Goal: Check status: Check status

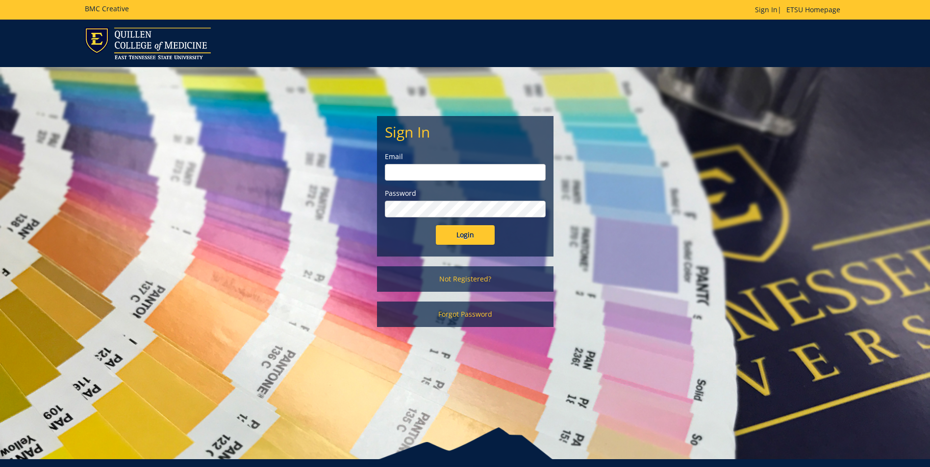
type input "[EMAIL_ADDRESS][DOMAIN_NAME]"
click at [453, 241] on input "Login" at bounding box center [465, 235] width 59 height 20
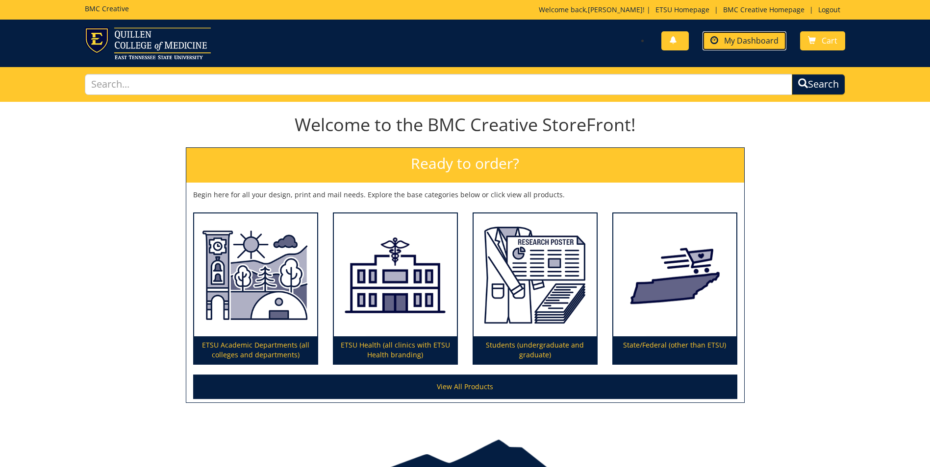
click at [728, 46] on link "My Dashboard" at bounding box center [744, 40] width 84 height 19
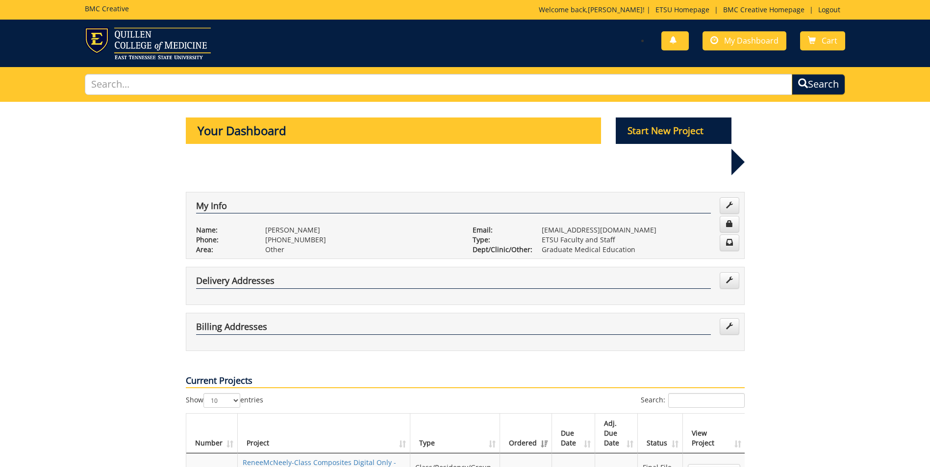
scroll to position [49, 0]
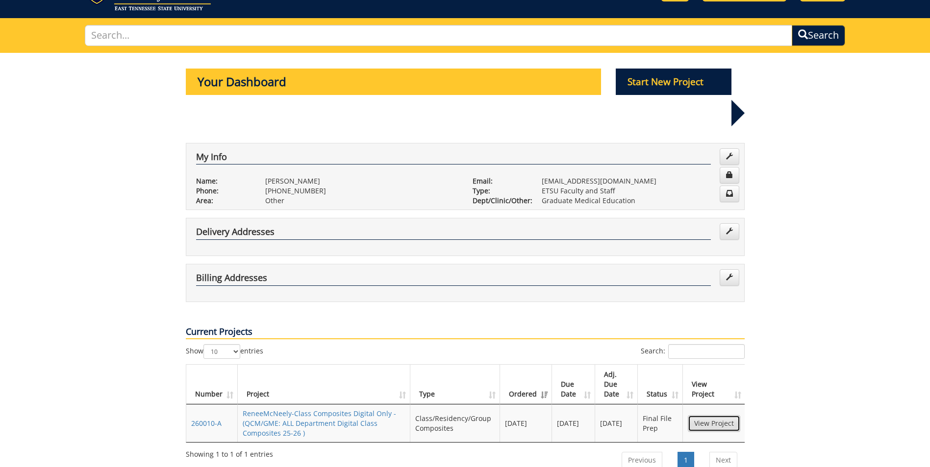
click at [707, 416] on link "View Project" at bounding box center [713, 424] width 52 height 17
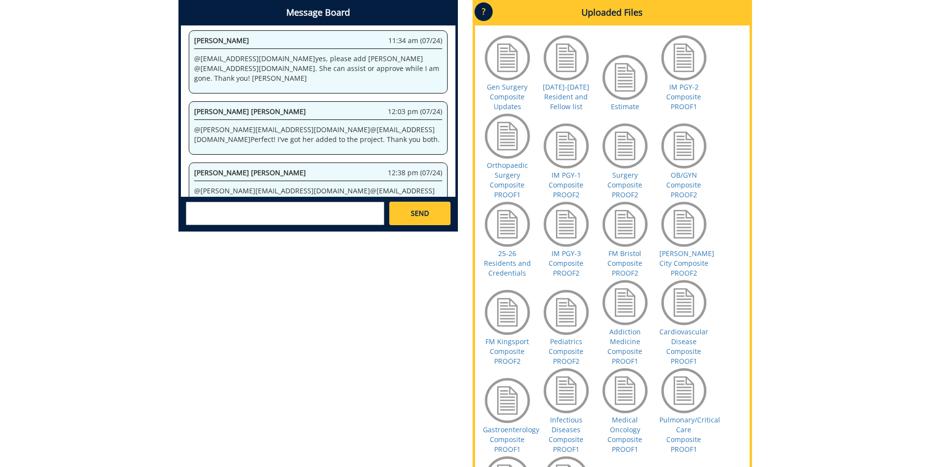
scroll to position [490, 0]
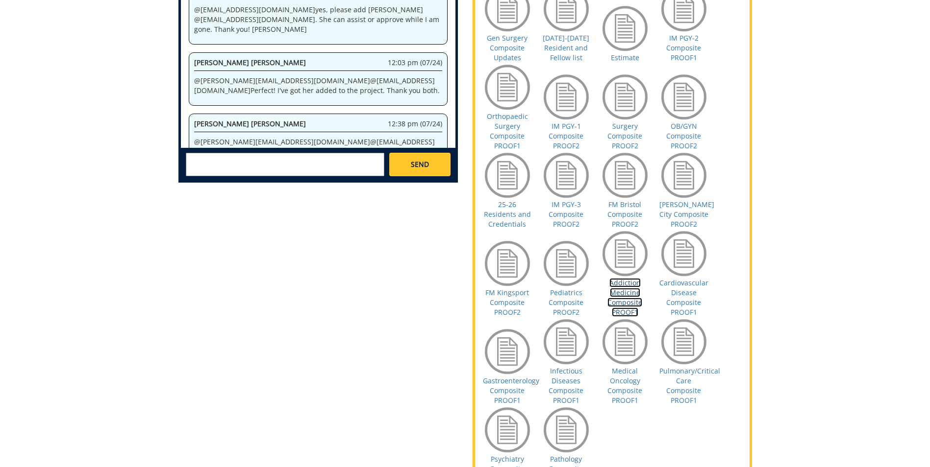
click at [631, 304] on link "Addiction Medicine Composite PROOF1" at bounding box center [624, 297] width 35 height 39
click at [561, 301] on link "Pediatrics Composite PROOF2" at bounding box center [565, 302] width 35 height 29
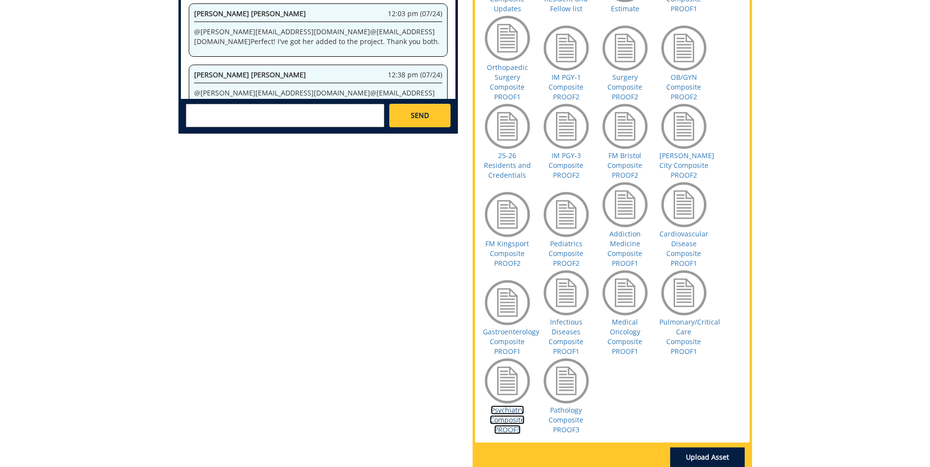
click at [511, 415] on link "Psychiatry Composite PROOF3" at bounding box center [507, 420] width 35 height 29
